Goal: Check status

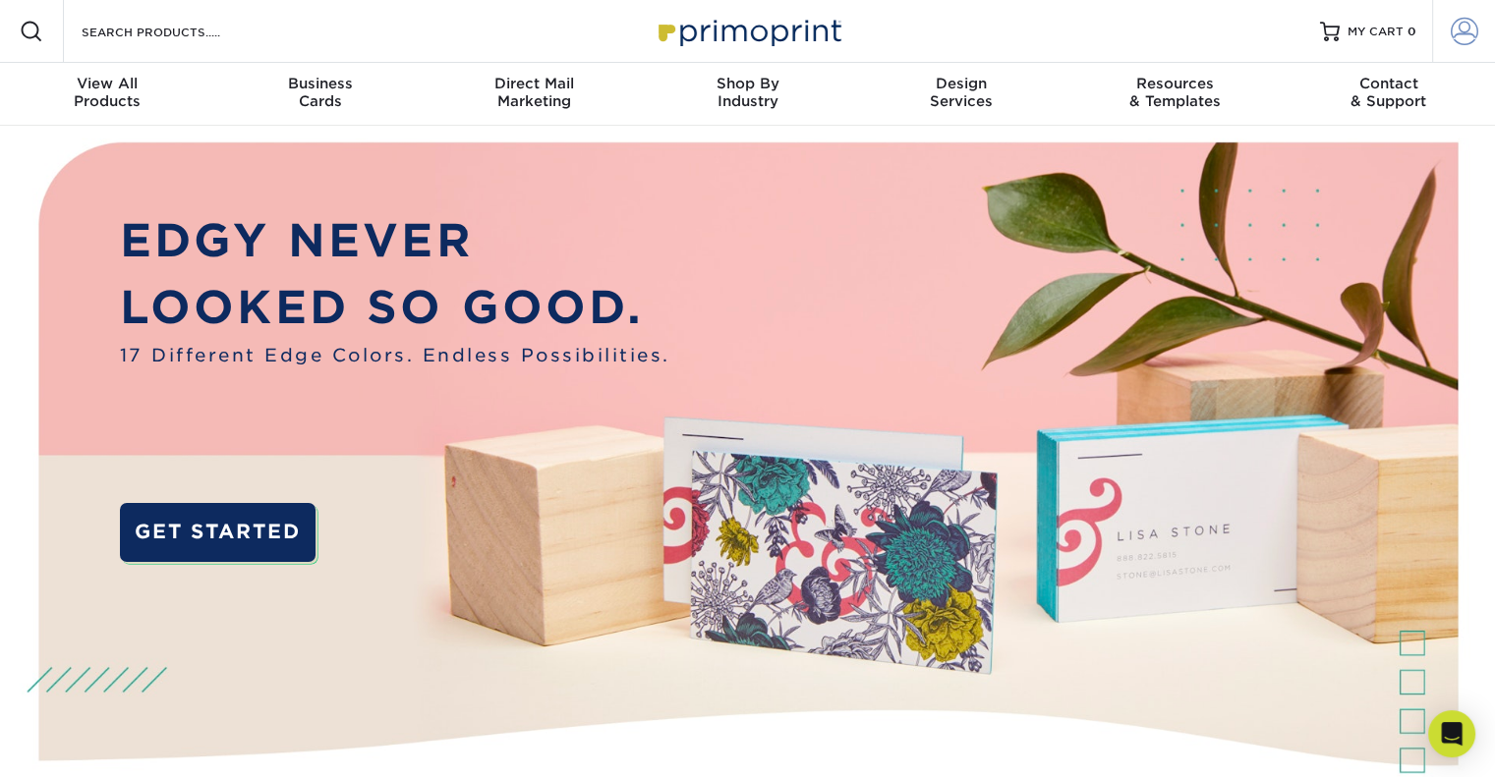
type input "[EMAIL_ADDRESS][DOMAIN_NAME]"
click at [1466, 30] on span at bounding box center [1465, 32] width 28 height 28
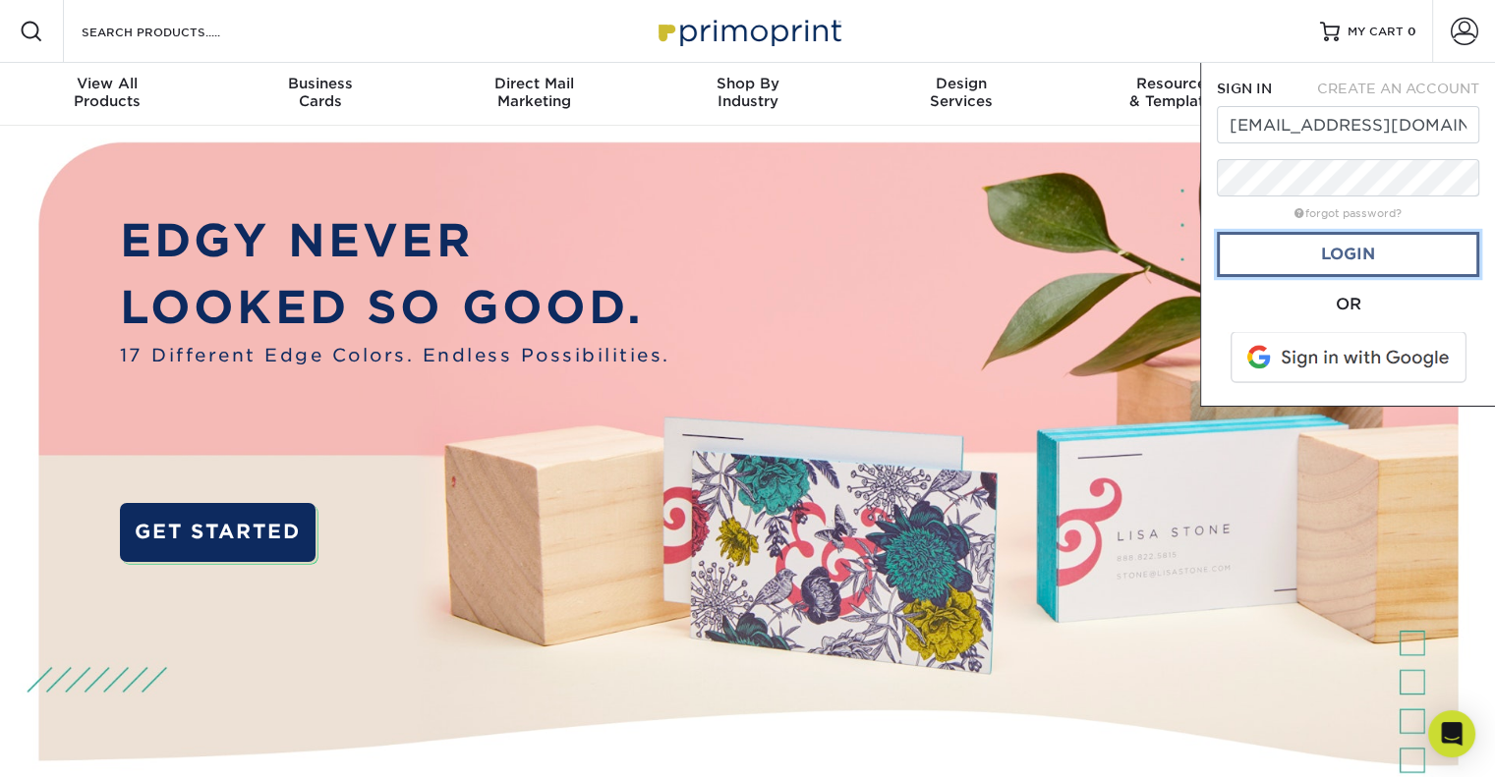
click at [1327, 251] on link "Login" at bounding box center [1348, 254] width 262 height 45
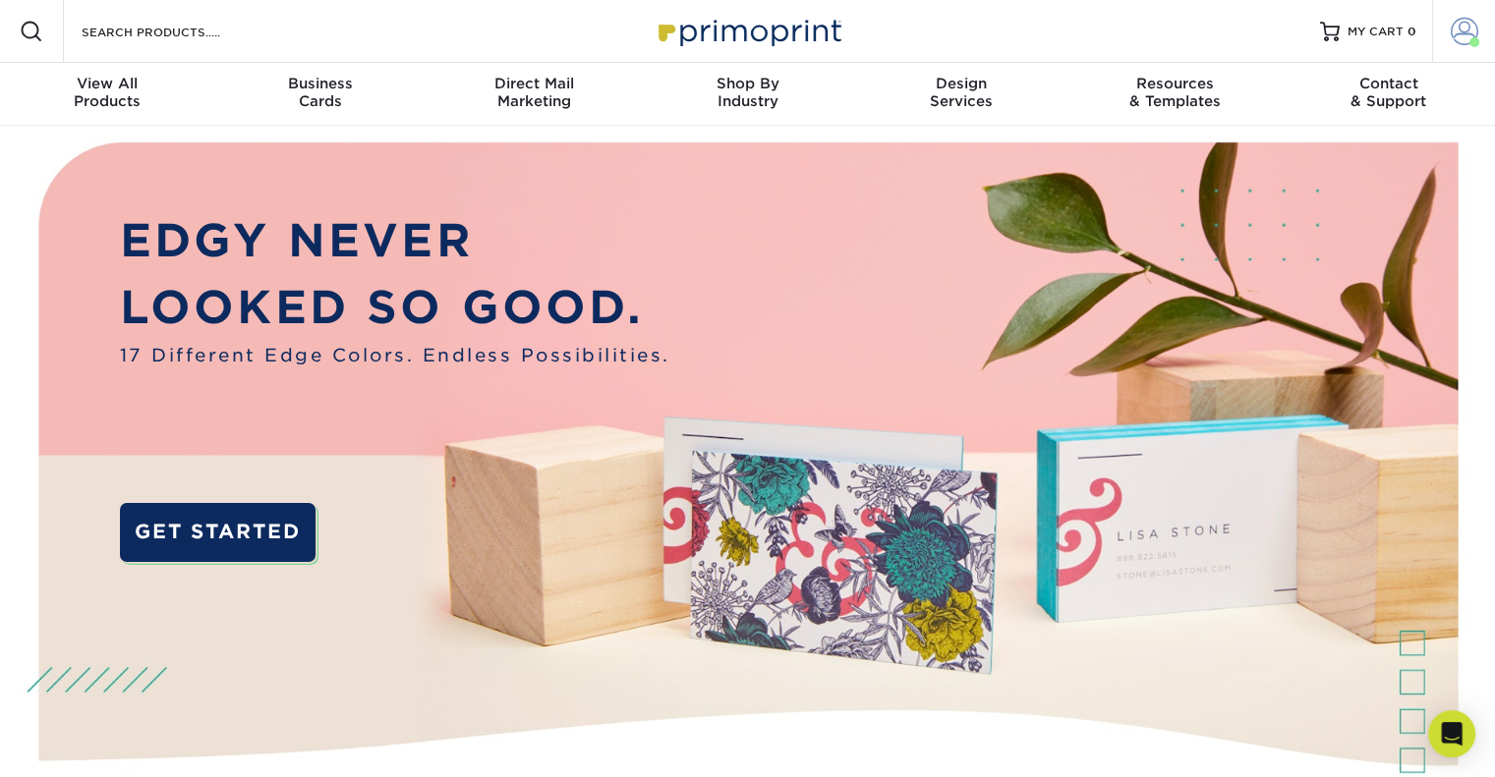
click at [1469, 36] on span at bounding box center [1465, 32] width 28 height 28
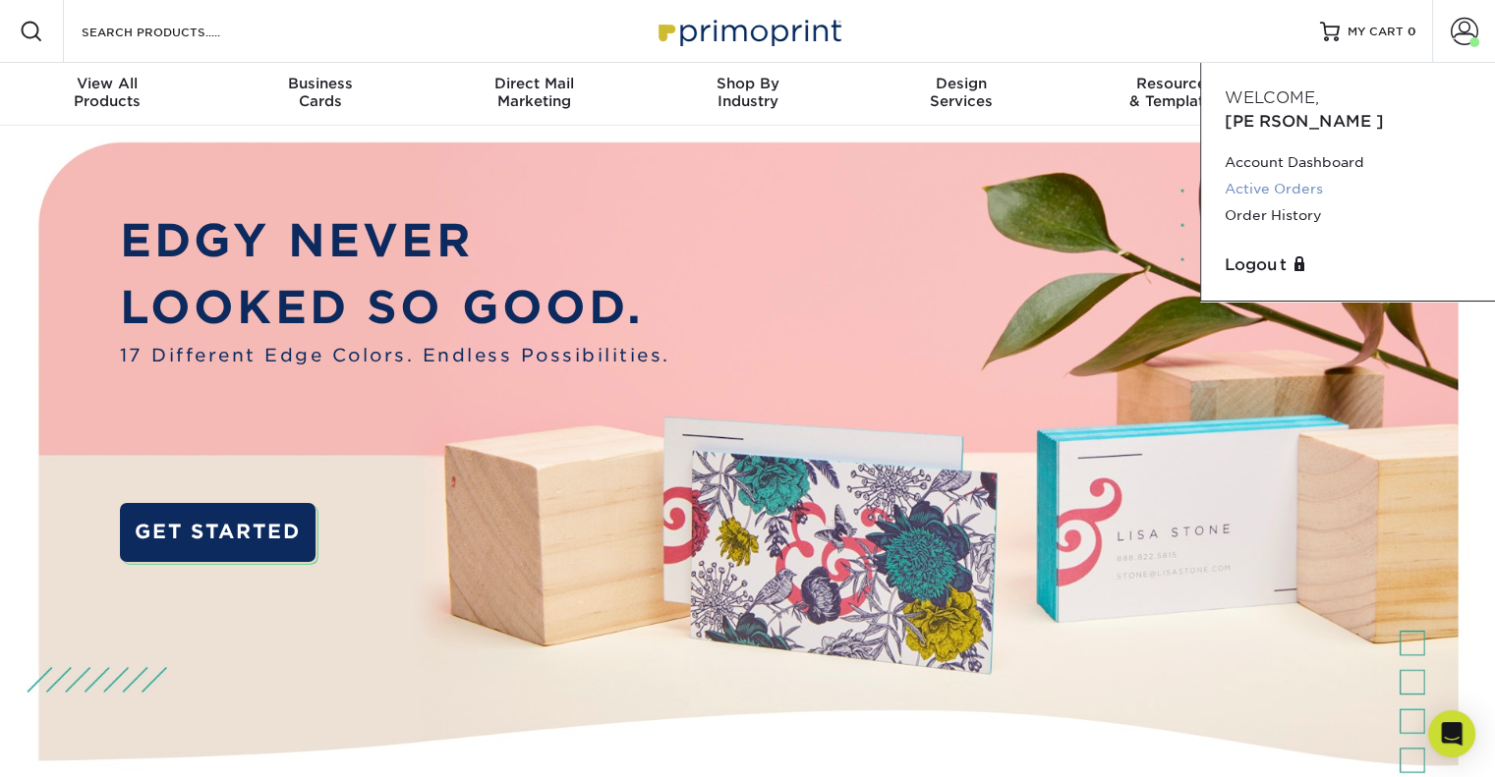
click at [1302, 176] on link "Active Orders" at bounding box center [1348, 189] width 247 height 27
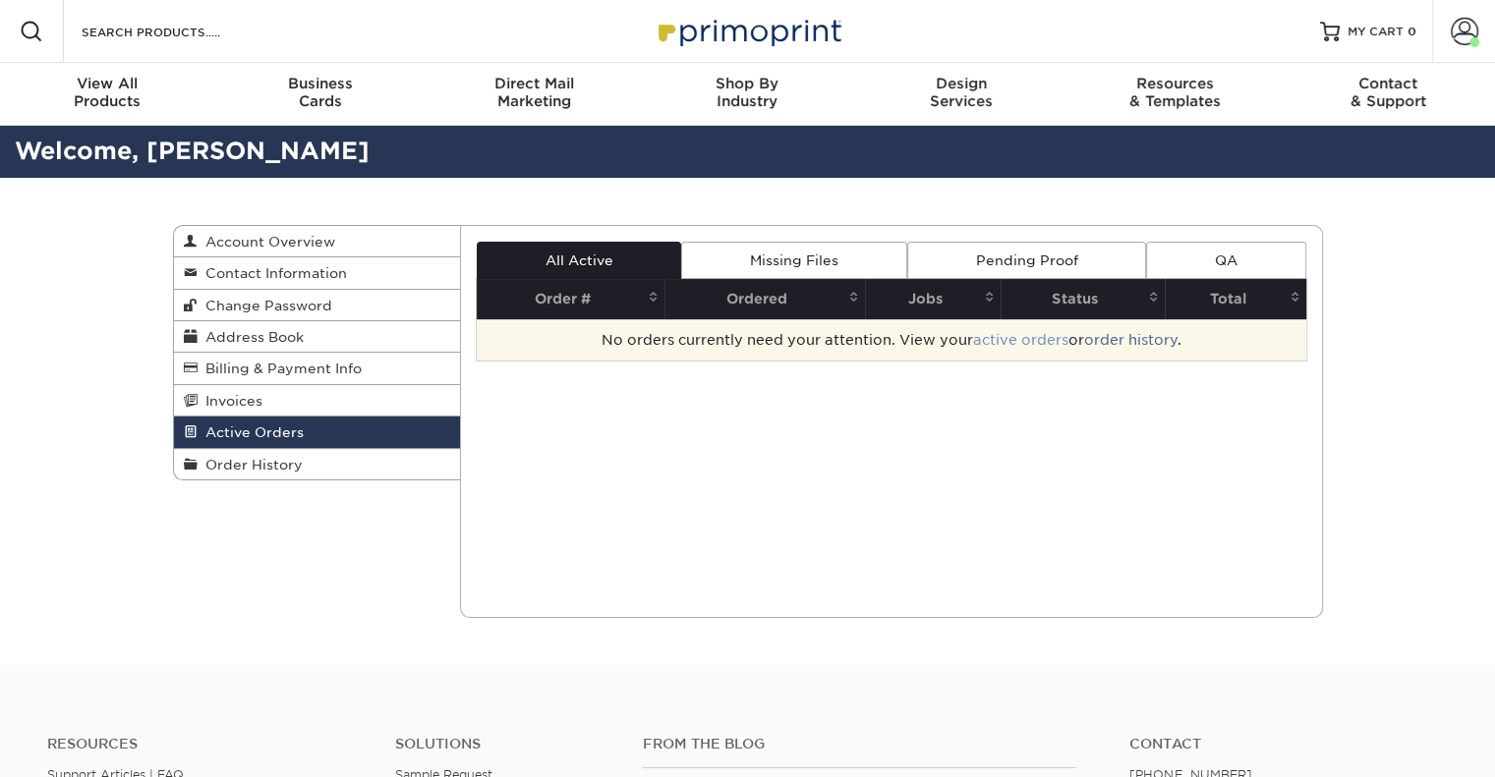
click at [1003, 347] on link "active orders" at bounding box center [1020, 340] width 95 height 16
click at [1119, 336] on link "order history" at bounding box center [1130, 340] width 93 height 16
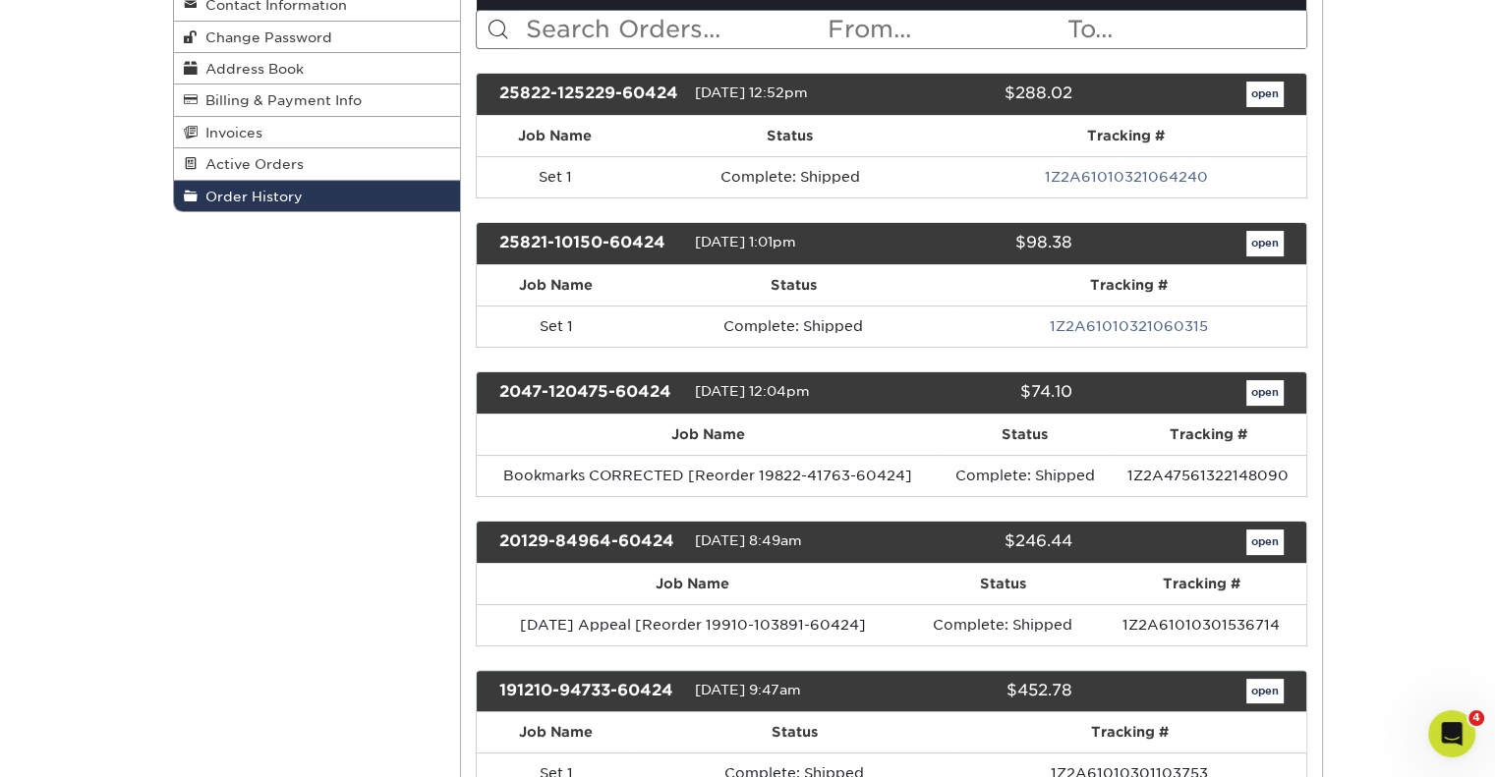
scroll to position [275, 0]
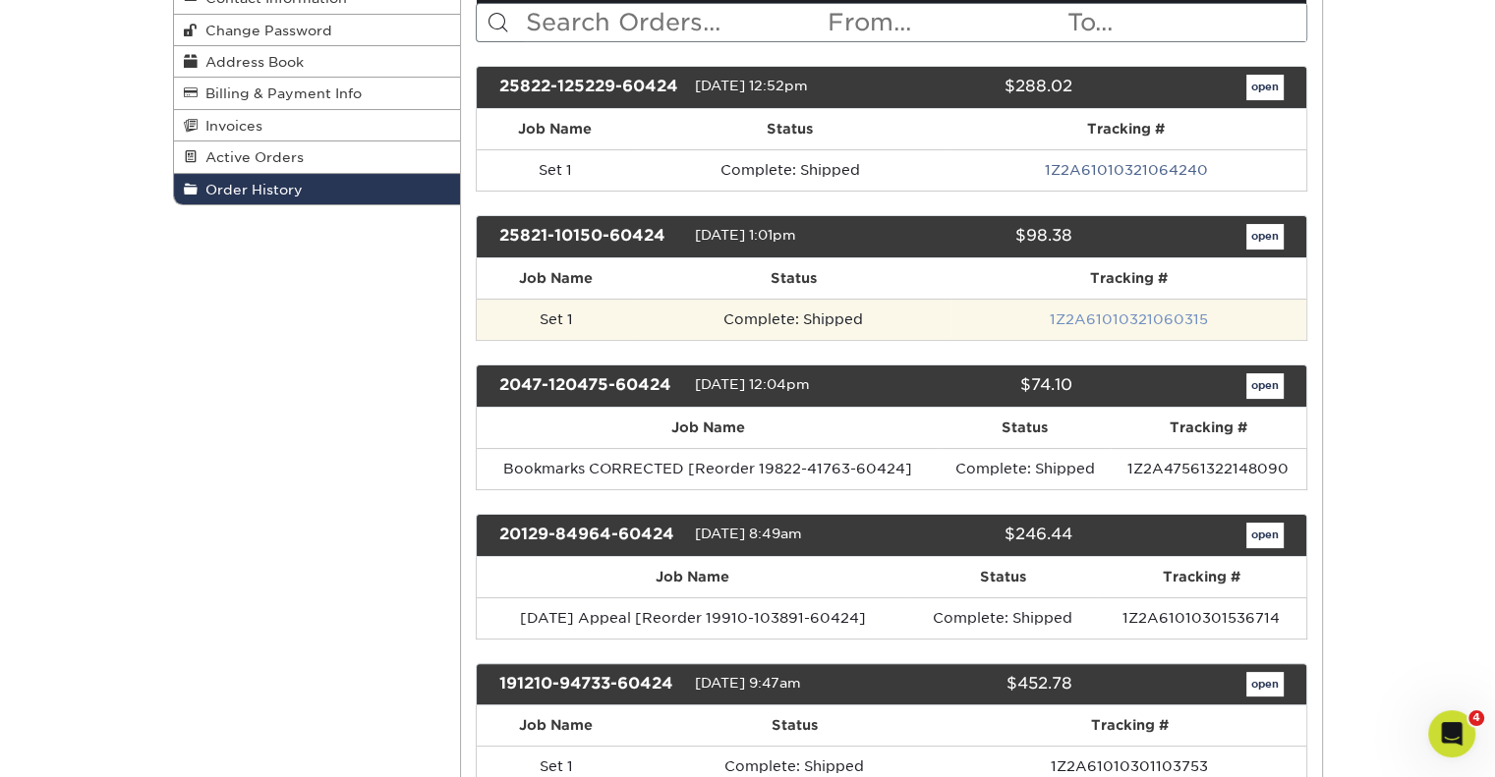
click at [1132, 317] on link "1Z2A61010321060315" at bounding box center [1129, 320] width 158 height 16
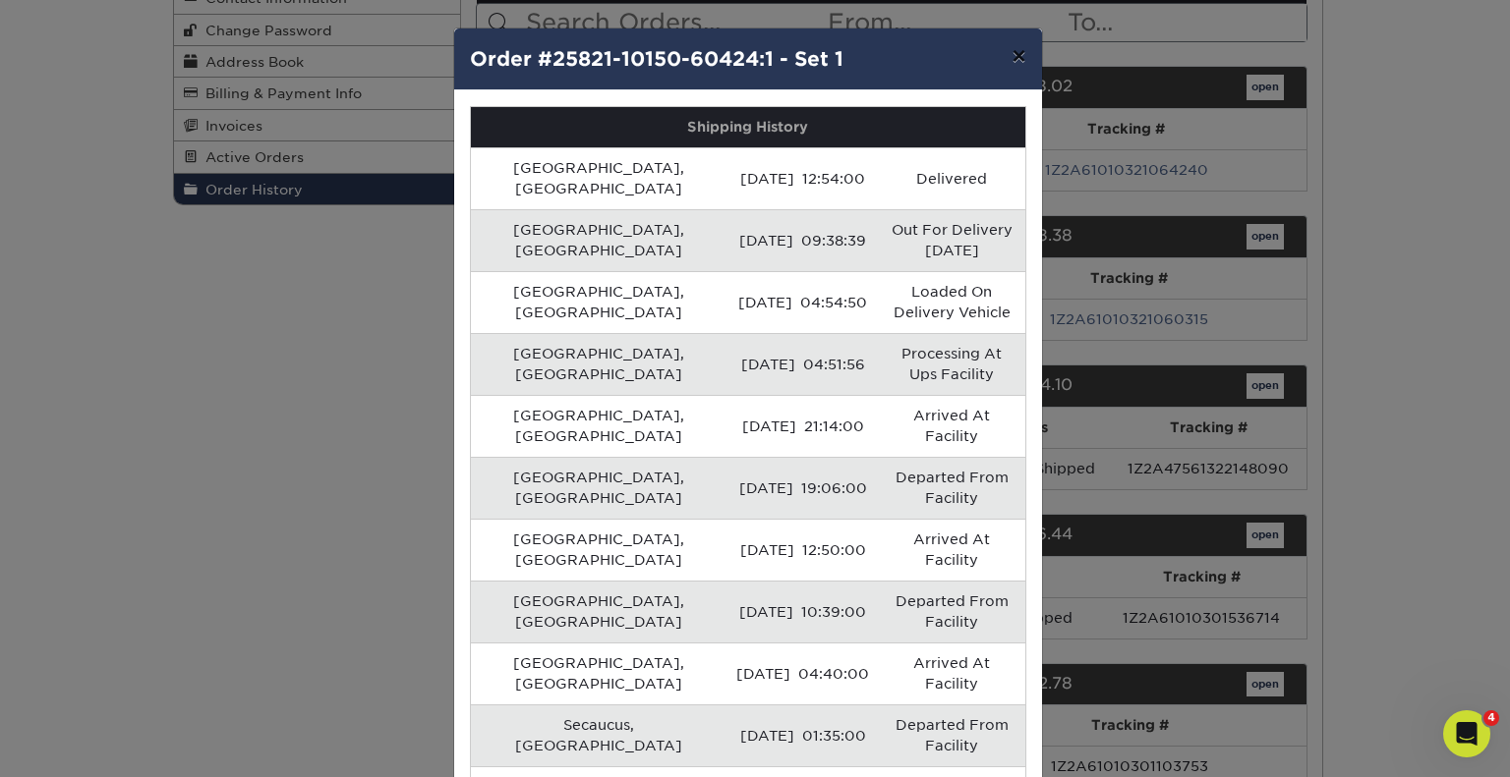
click at [1018, 62] on button "×" at bounding box center [1018, 55] width 45 height 55
